Goal: Information Seeking & Learning: Learn about a topic

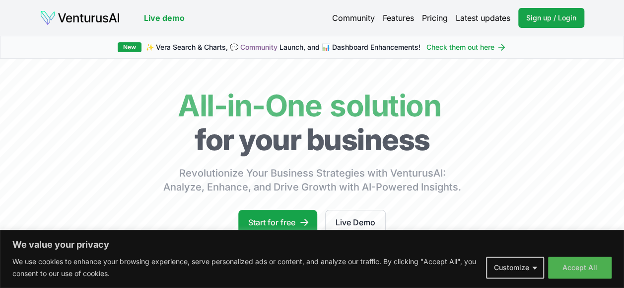
scroll to position [6, 0]
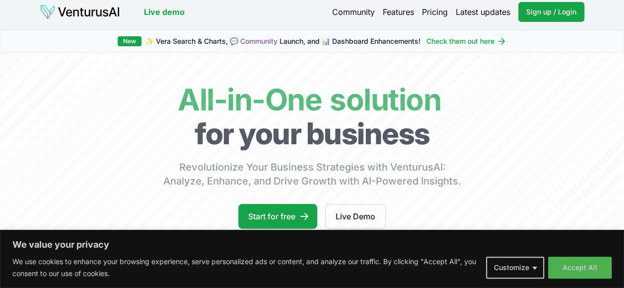
click at [565, 5] on link "Sign up / Login Login" at bounding box center [552, 12] width 66 height 20
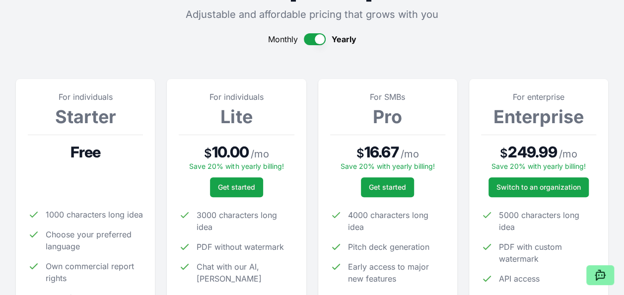
scroll to position [54, 0]
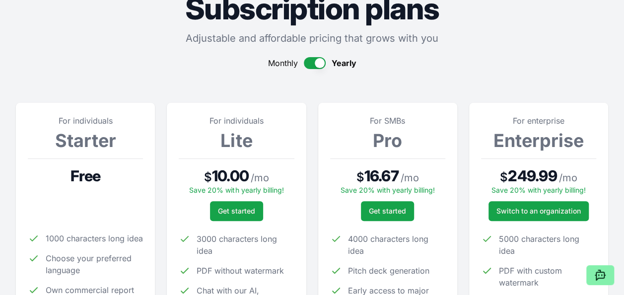
click at [314, 67] on button "button" at bounding box center [315, 63] width 22 height 12
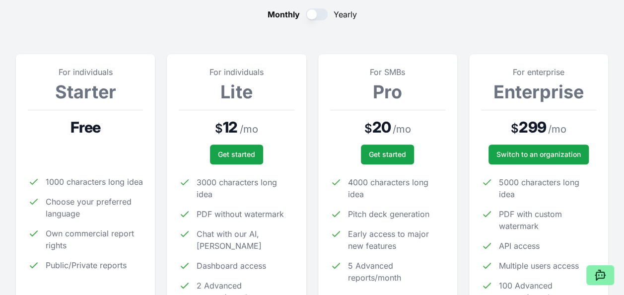
scroll to position [106, 0]
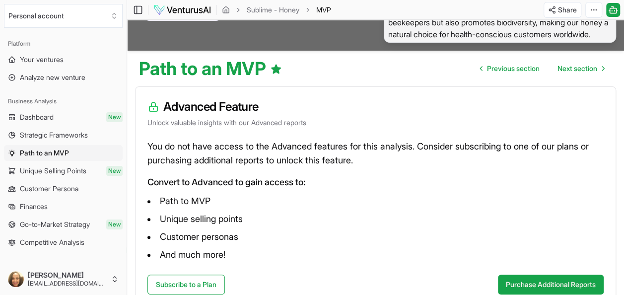
scroll to position [62, 0]
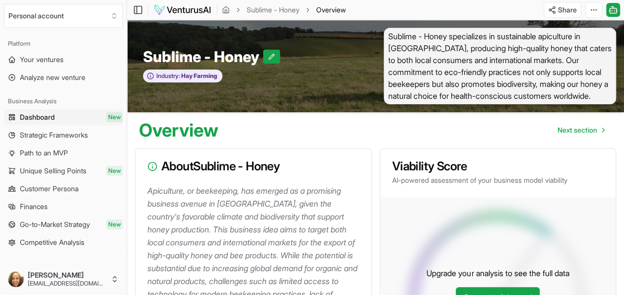
click at [571, 134] on span "Next section" at bounding box center [578, 130] width 40 height 10
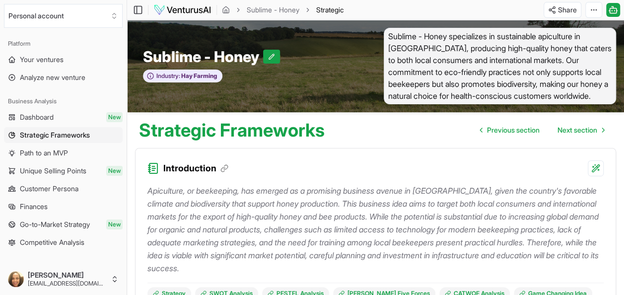
click at [570, 125] on span "Next section" at bounding box center [578, 130] width 40 height 10
